Goal: Check status: Check status

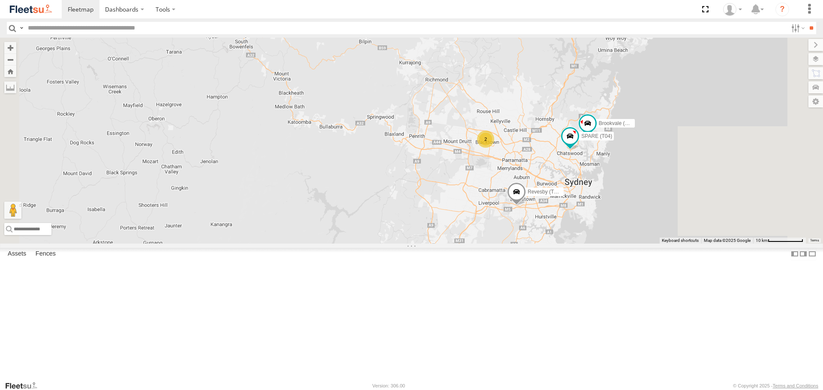
drag, startPoint x: 617, startPoint y: 230, endPoint x: 544, endPoint y: 199, distance: 79.1
click at [544, 199] on div "Brookvale (T10 - [PERSON_NAME]) Rural (T08 - [PERSON_NAME]) 2 Revesby (T07 - [P…" at bounding box center [411, 141] width 823 height 206
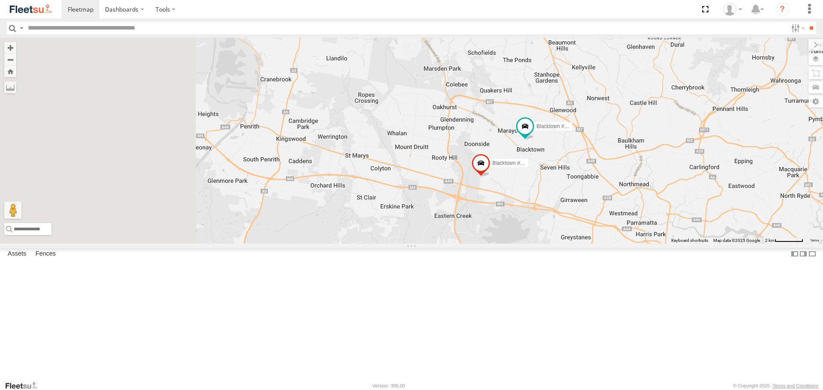
drag, startPoint x: 399, startPoint y: 109, endPoint x: 672, endPoint y: 255, distance: 309.6
click at [672, 243] on div "Brookvale (T10 - [PERSON_NAME]) Rural (T08 - [PERSON_NAME]) Revesby (T07 - [PER…" at bounding box center [411, 141] width 823 height 206
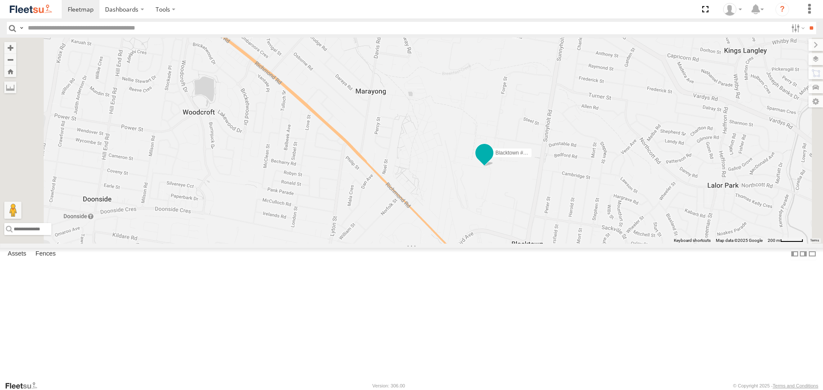
click at [494, 167] on span at bounding box center [484, 155] width 19 height 23
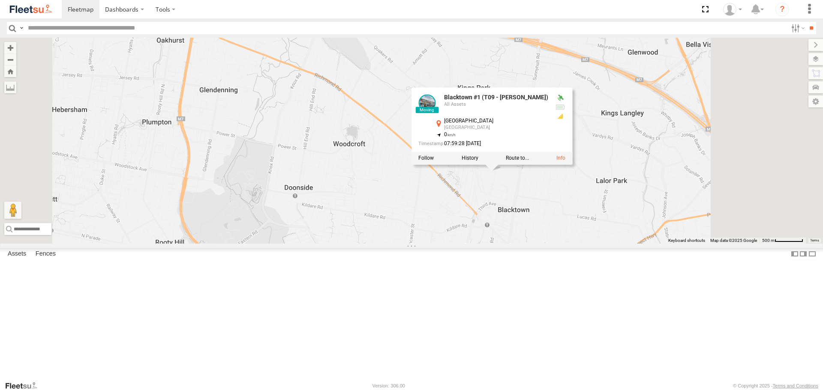
drag, startPoint x: 735, startPoint y: 288, endPoint x: 376, endPoint y: 220, distance: 365.5
click at [377, 220] on div "Brookvale (T10 - [PERSON_NAME]) Rural (T08 - [PERSON_NAME]) Revesby (T07 - [PER…" at bounding box center [411, 141] width 823 height 206
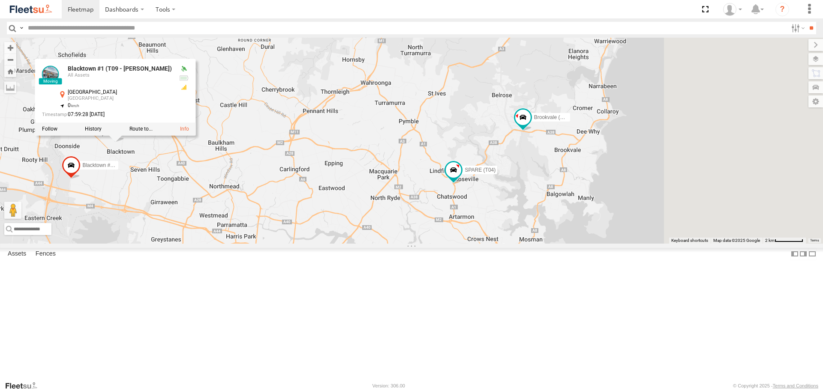
drag, startPoint x: 744, startPoint y: 244, endPoint x: 623, endPoint y: 284, distance: 127.7
click at [623, 243] on div "Brookvale (T10 - [PERSON_NAME]) Rural (T08 - [PERSON_NAME]) Revesby (T07 - [PER…" at bounding box center [411, 141] width 823 height 206
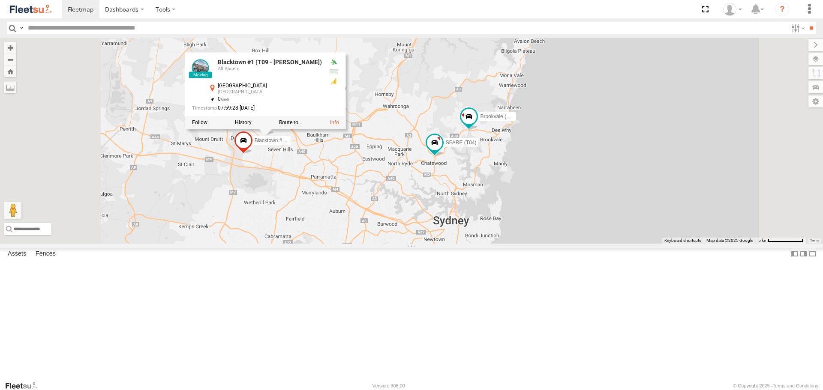
click at [253, 155] on span at bounding box center [243, 143] width 19 height 23
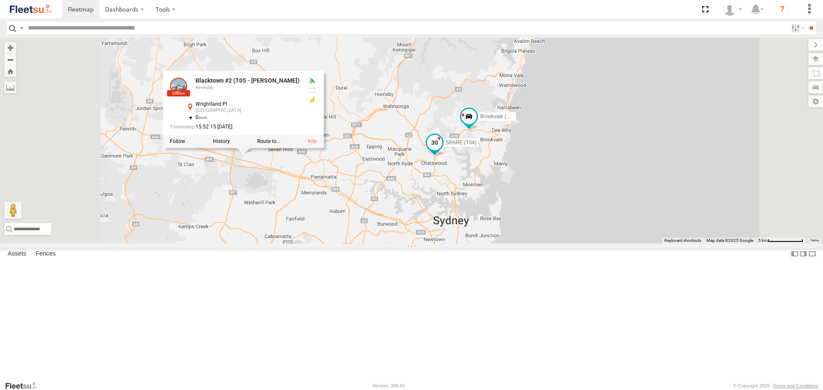
click at [442, 151] on span at bounding box center [434, 142] width 15 height 15
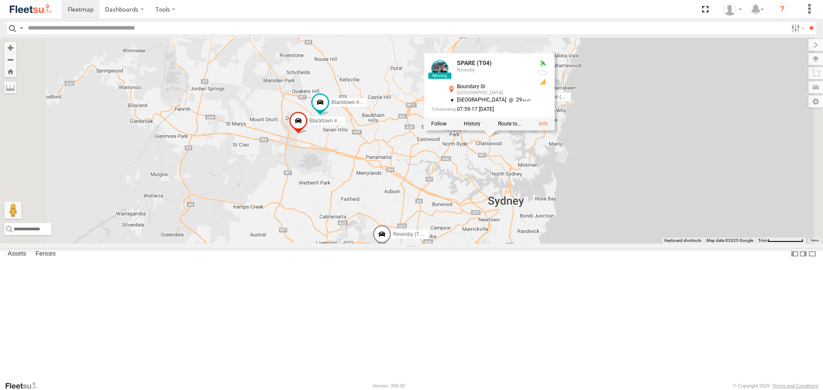
drag, startPoint x: 612, startPoint y: 269, endPoint x: 684, endPoint y: 243, distance: 76.0
click at [684, 243] on div "Brookvale (T10 - [PERSON_NAME]) Rural (T08 - [PERSON_NAME]) Revesby (T07 - [PER…" at bounding box center [411, 141] width 823 height 206
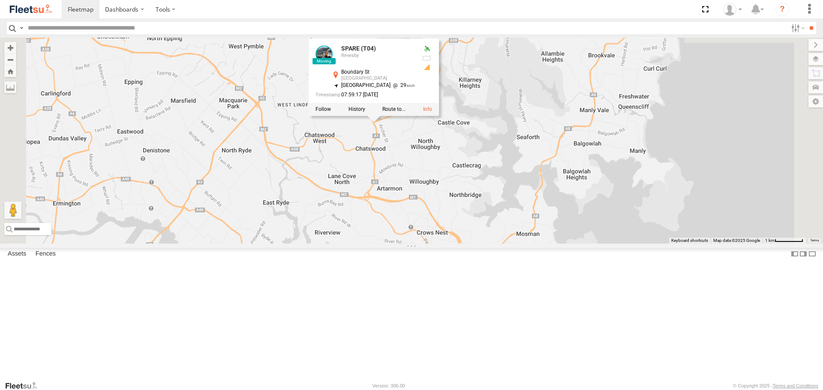
drag, startPoint x: 516, startPoint y: 126, endPoint x: 504, endPoint y: 333, distance: 206.9
click at [498, 243] on div "Brookvale (T10 - [PERSON_NAME]) Rural (T08 - [PERSON_NAME]) Revesby (T07 - [PER…" at bounding box center [411, 141] width 823 height 206
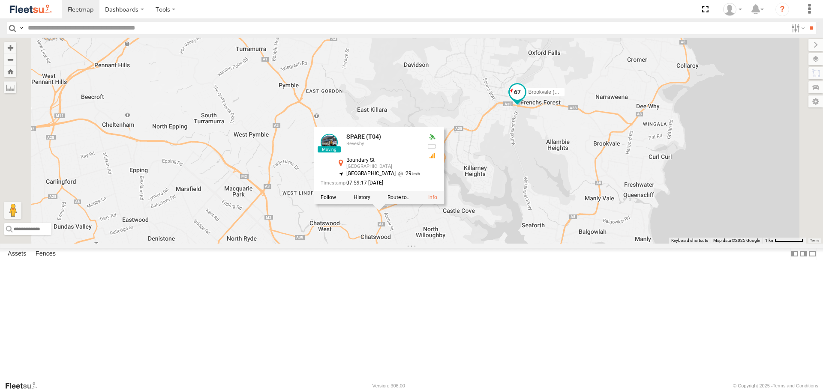
click at [525, 100] on span at bounding box center [517, 91] width 15 height 15
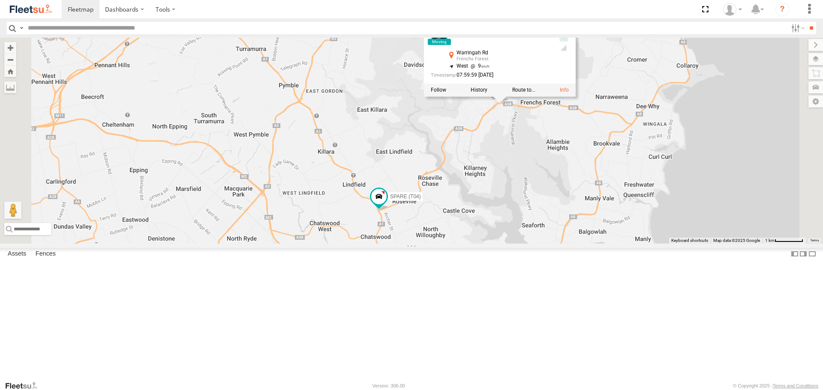
click at [567, 243] on div "Brookvale (T10 - [PERSON_NAME]) Rural (T08 - [PERSON_NAME]) Revesby (T07 - [PER…" at bounding box center [411, 141] width 823 height 206
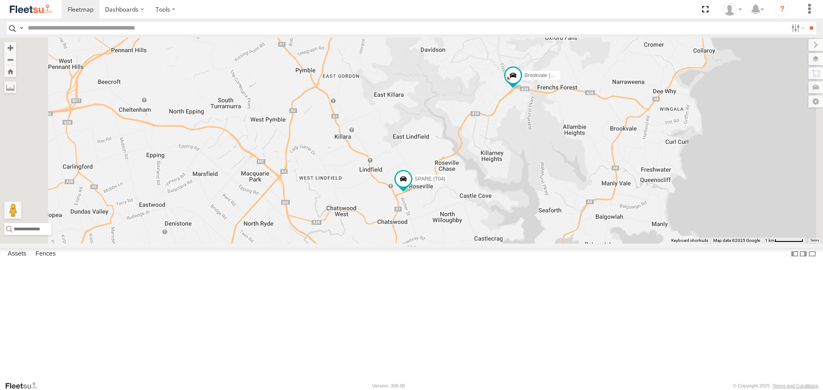
drag, startPoint x: 136, startPoint y: 279, endPoint x: 218, endPoint y: 147, distance: 155.3
click at [0, 0] on div "Brookvale (T10 - [PERSON_NAME]) Brookvale [GEOGRAPHIC_DATA] -33.7524 151.23462 …" at bounding box center [0, 0] width 0 height 0
